Goal: Task Accomplishment & Management: Manage account settings

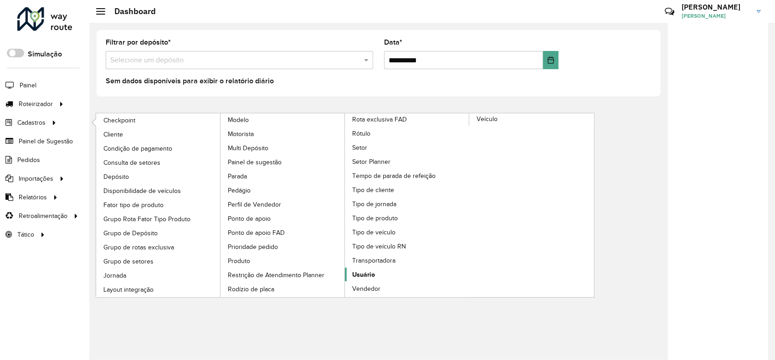
click at [367, 275] on span "Usuário" at bounding box center [363, 275] width 23 height 10
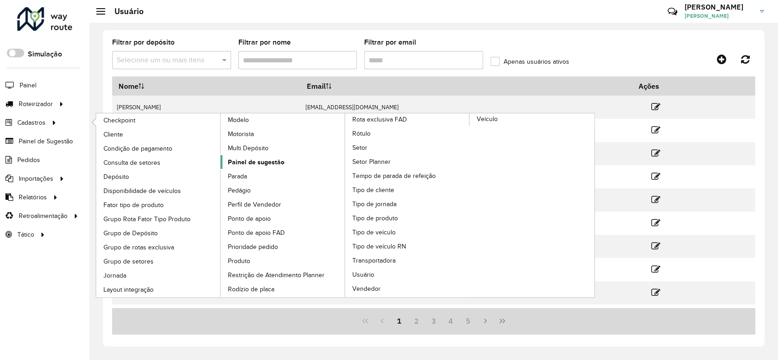
click at [239, 159] on span "Painel de sugestão" at bounding box center [256, 163] width 56 height 10
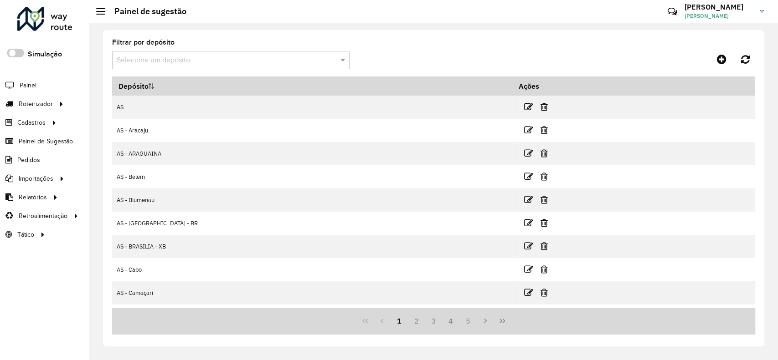
click at [189, 62] on input "text" at bounding box center [222, 60] width 210 height 11
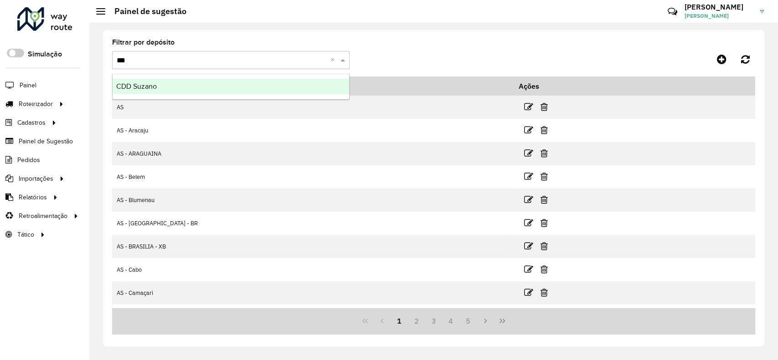
type input "****"
drag, startPoint x: 127, startPoint y: 87, endPoint x: 221, endPoint y: 84, distance: 93.9
click at [126, 87] on span "CDD Suzano" at bounding box center [136, 86] width 41 height 8
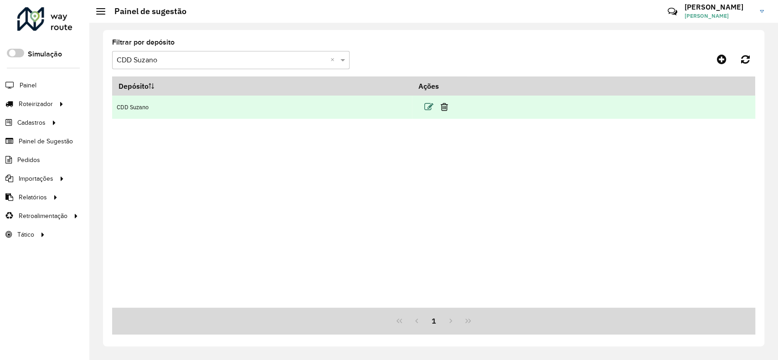
click at [433, 107] on icon at bounding box center [428, 107] width 9 height 9
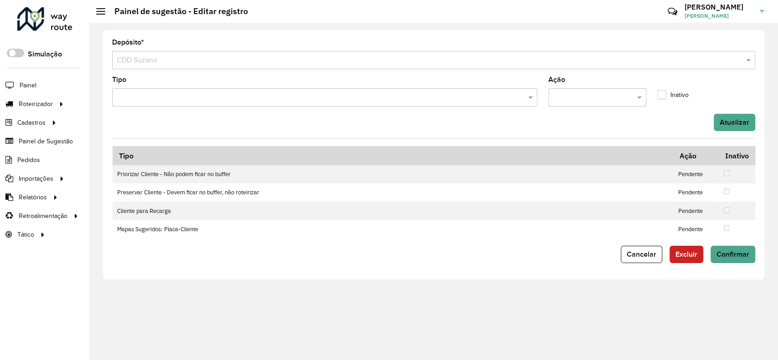
click at [185, 97] on input "text" at bounding box center [319, 97] width 411 height 11
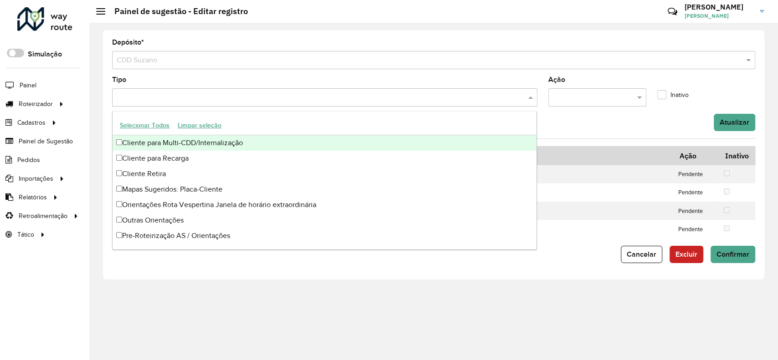
click at [164, 125] on button "Selecionar Todos" at bounding box center [145, 125] width 58 height 14
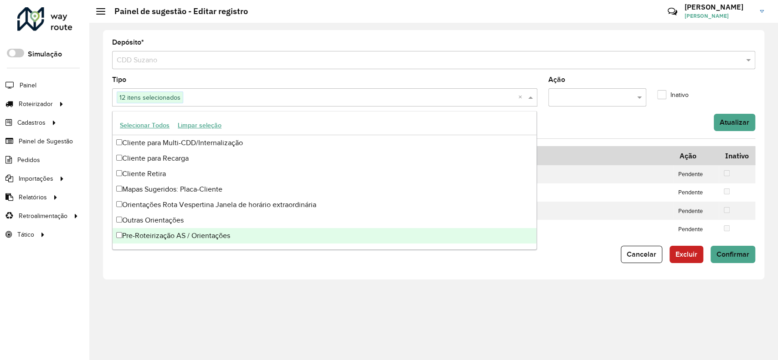
scroll to position [77, 0]
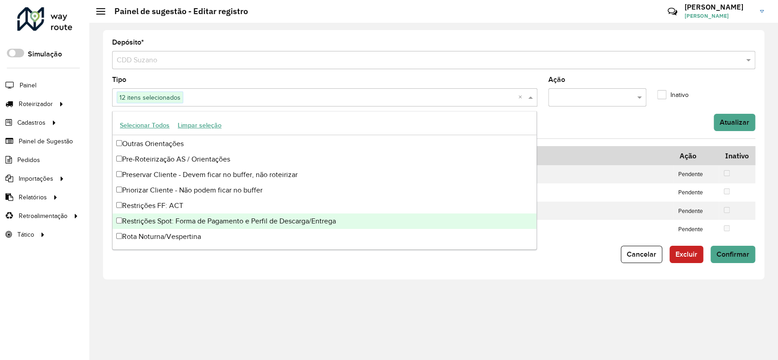
click at [149, 222] on div "Restrições Spot: Forma de Pagamento e Perfil de Descarga/Entrega" at bounding box center [325, 221] width 424 height 15
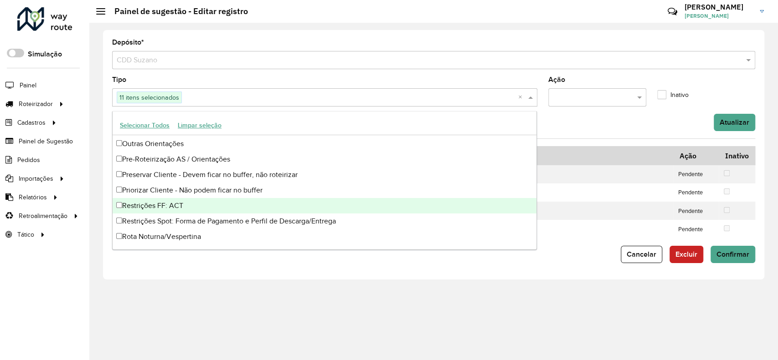
click at [157, 208] on div "Restrições FF: ACT" at bounding box center [325, 205] width 424 height 15
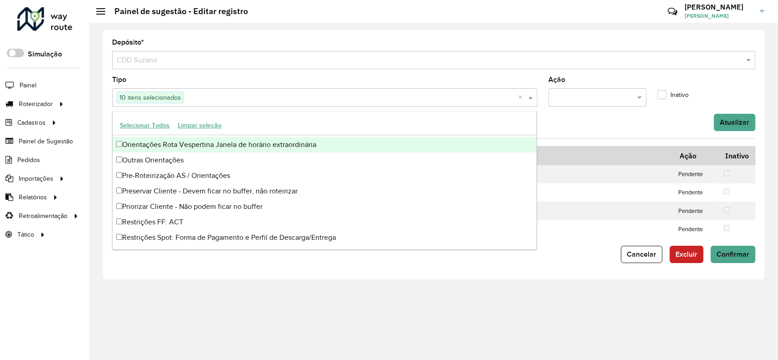
scroll to position [61, 0]
click at [226, 141] on div "Orientações Rota Vespertina Janela de horário extraordinária" at bounding box center [325, 144] width 424 height 15
click at [612, 123] on div "Atualizar" at bounding box center [434, 122] width 654 height 17
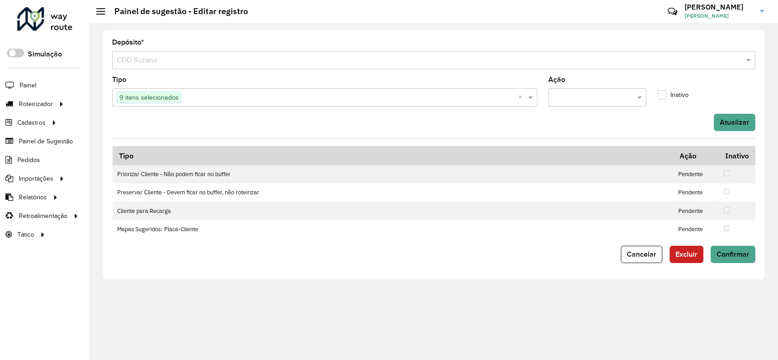
click at [401, 103] on div "9 itens selecionados" at bounding box center [315, 97] width 406 height 16
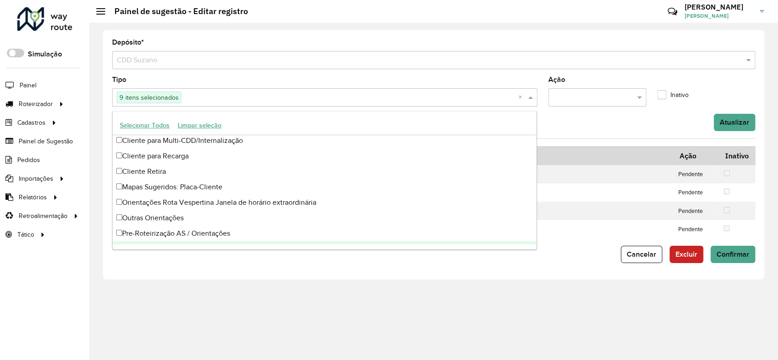
scroll to position [0, 0]
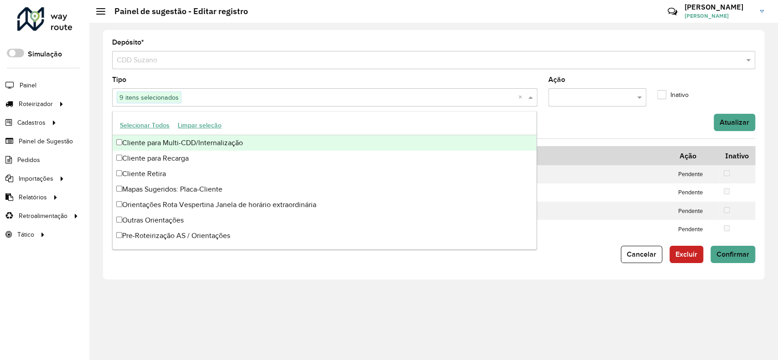
click at [614, 121] on div "Atualizar" at bounding box center [434, 122] width 654 height 17
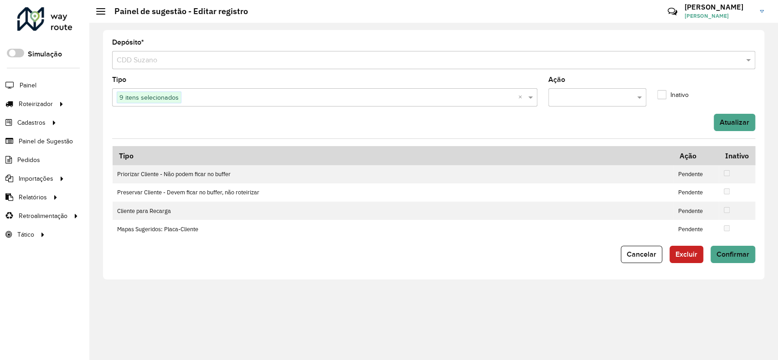
click at [615, 97] on input "text" at bounding box center [588, 97] width 71 height 11
click at [580, 136] on span "Pendente" at bounding box center [567, 139] width 31 height 8
click at [567, 134] on form "Depósito * Selecione um depósito × CDD Suzano Tipo 9 itens selecionados × Ação …" at bounding box center [433, 151] width 643 height 224
click at [736, 118] on button "Atualizar" at bounding box center [733, 122] width 41 height 17
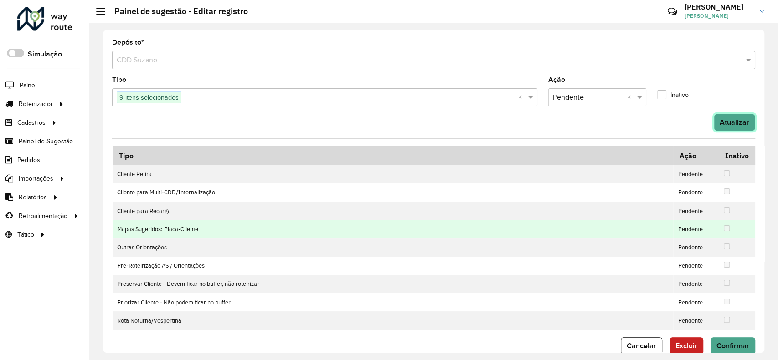
scroll to position [17, 0]
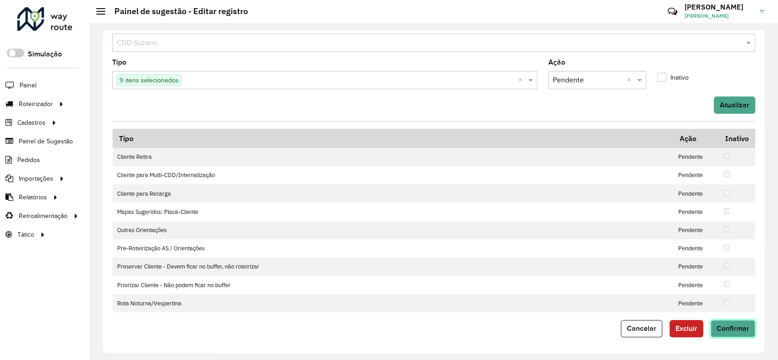
click at [736, 325] on span "Confirmar" at bounding box center [732, 329] width 33 height 8
click at [55, 21] on div at bounding box center [44, 19] width 55 height 24
